Goal: Contribute content

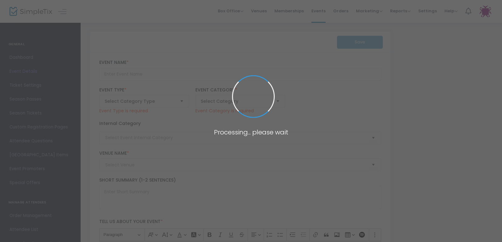
type input "Panel Conversation: Post Election Look Ahead"
type textarea "Expert panelists provide an insider’s look at the election results, the transit…"
type input "Register Now"
type input "[PERSON_NAME] and [PERSON_NAME] Capital [GEOGRAPHIC_DATA]"
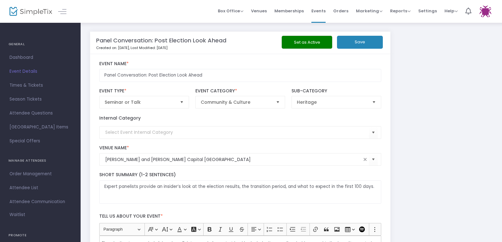
click at [32, 9] on img at bounding box center [30, 11] width 43 height 9
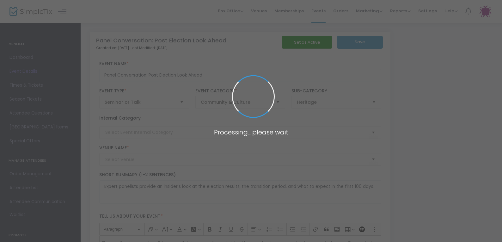
type input "[PERSON_NAME] and [PERSON_NAME] Capital [GEOGRAPHIC_DATA]"
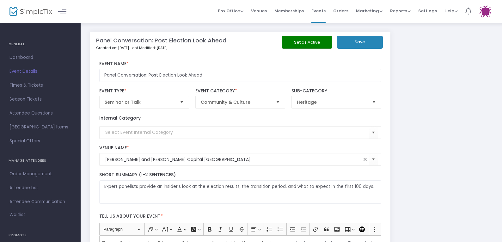
click at [32, 15] on img at bounding box center [30, 11] width 43 height 9
